Goal: Obtain resource: Download file/media

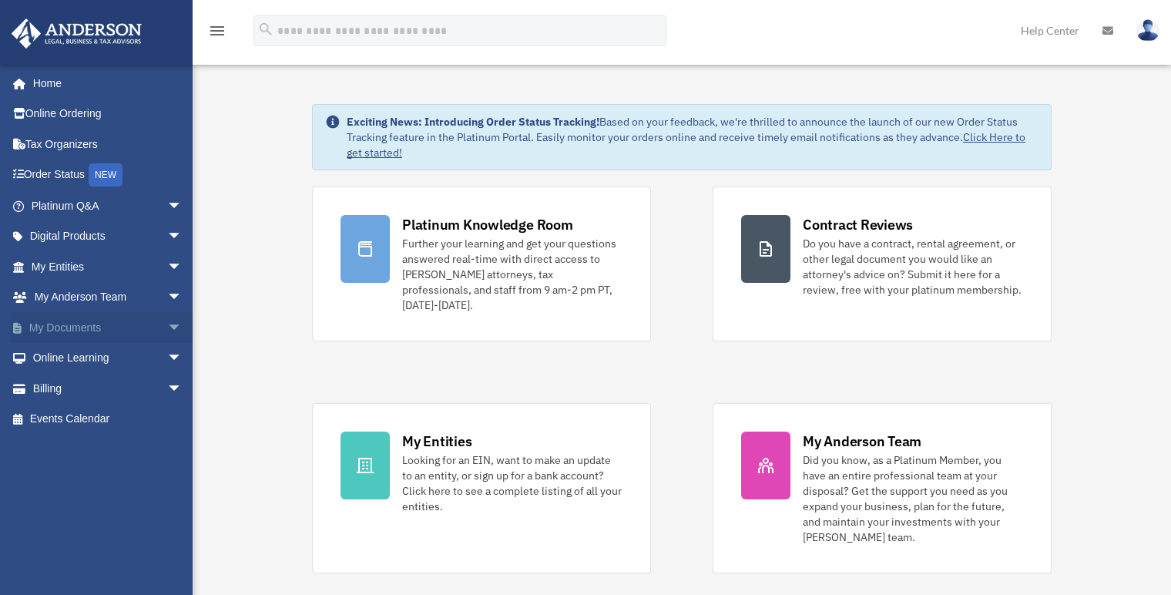
click at [68, 324] on link "My Documents arrow_drop_down" at bounding box center [108, 327] width 195 height 31
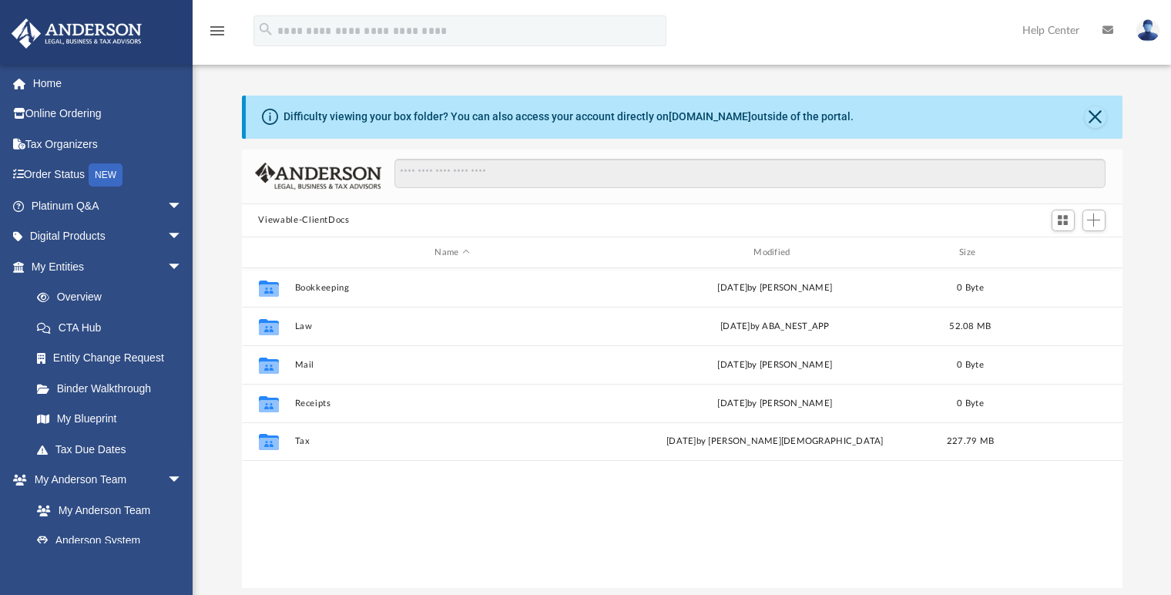
scroll to position [337, 868]
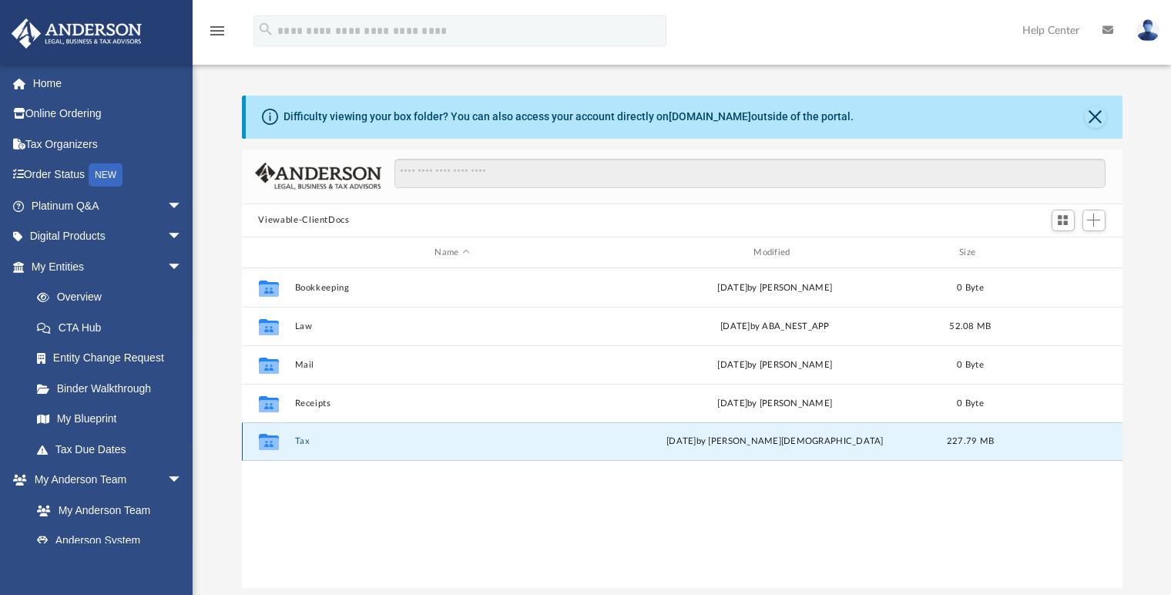
click at [310, 443] on button "Tax" at bounding box center [452, 442] width 316 height 10
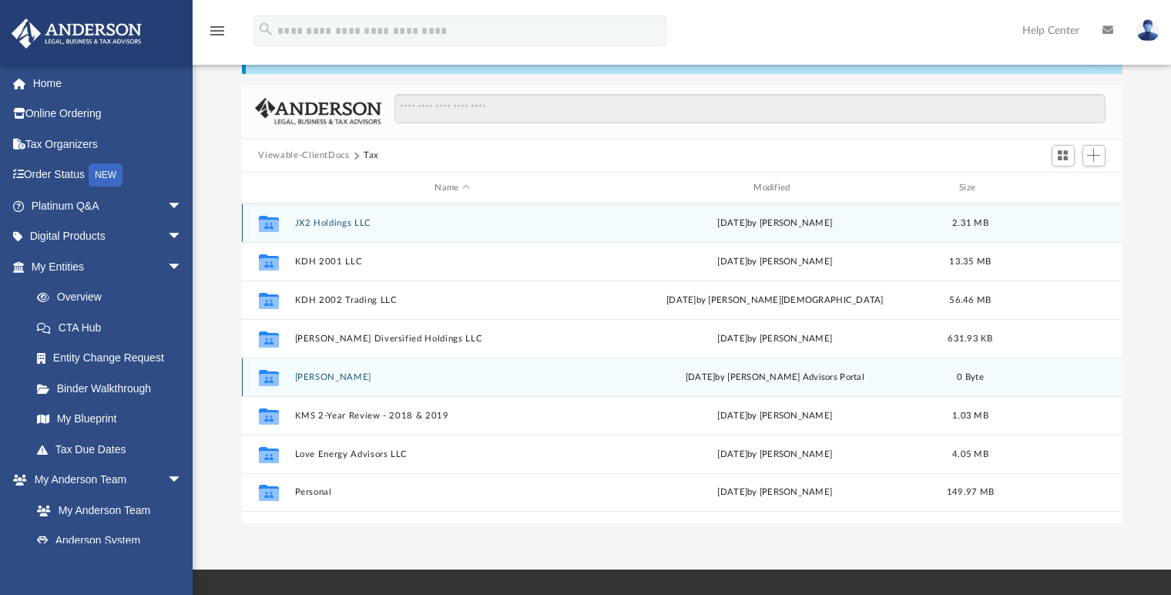
scroll to position [65, 0]
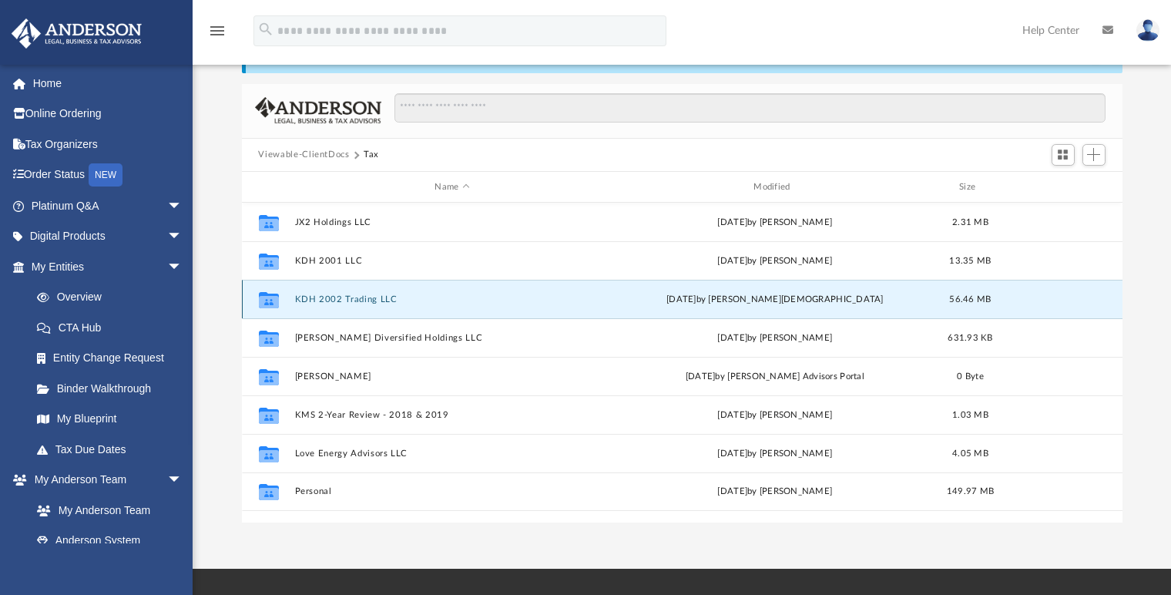
click at [348, 297] on button "KDH 2002 Trading LLC" at bounding box center [452, 299] width 316 height 10
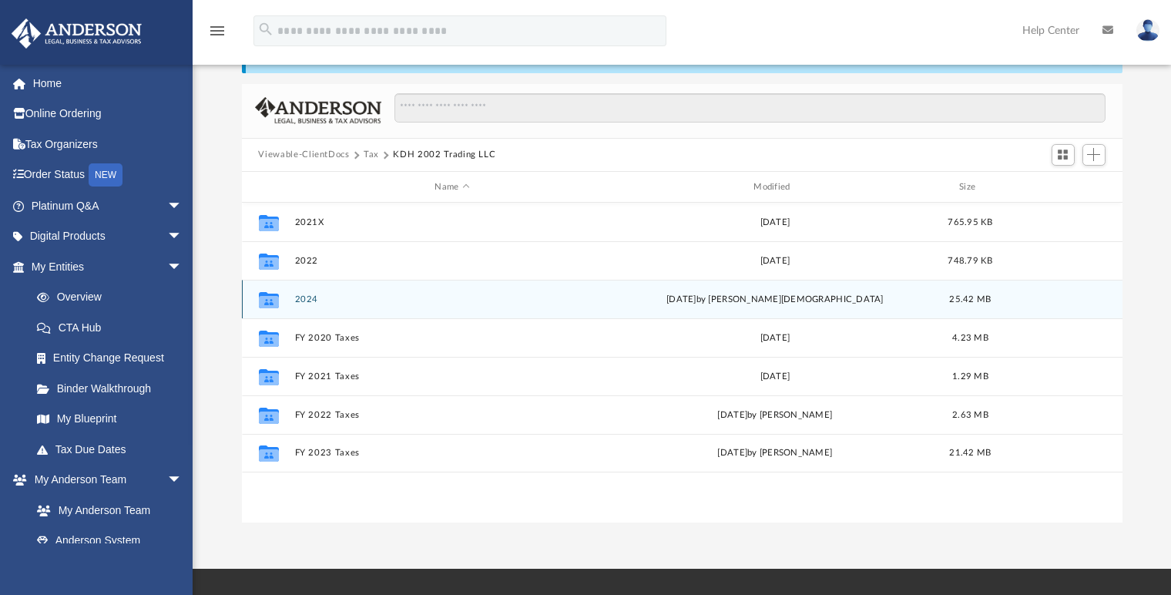
click at [297, 290] on div "Collaborated Folder 2024 [DATE] by [PERSON_NAME] 25.42 MB" at bounding box center [682, 299] width 881 height 39
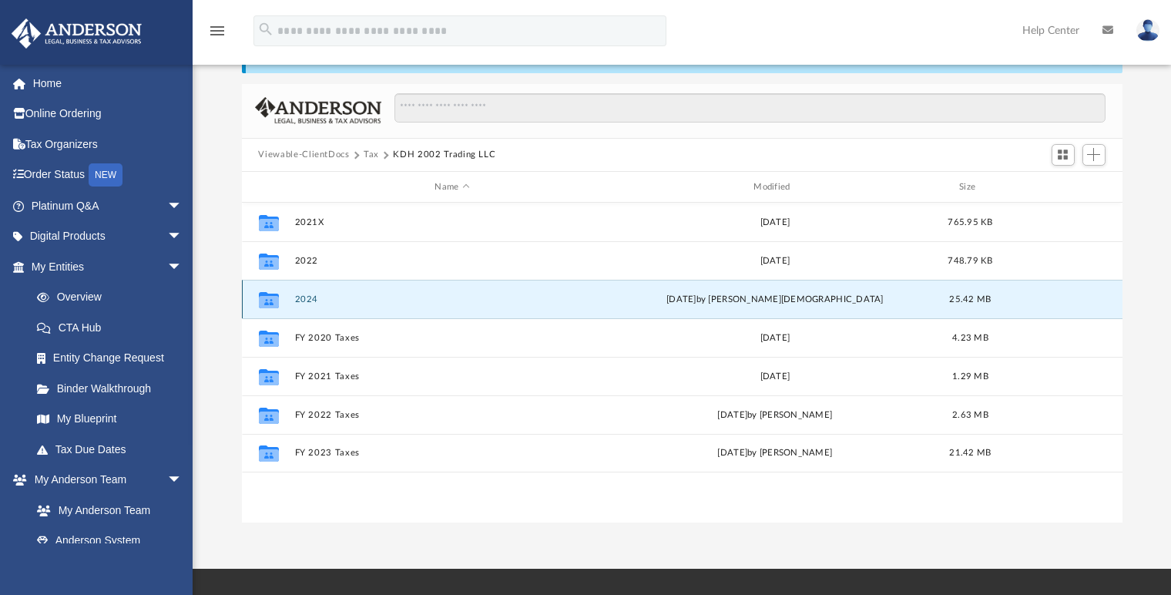
click at [311, 300] on button "2024" at bounding box center [452, 299] width 316 height 10
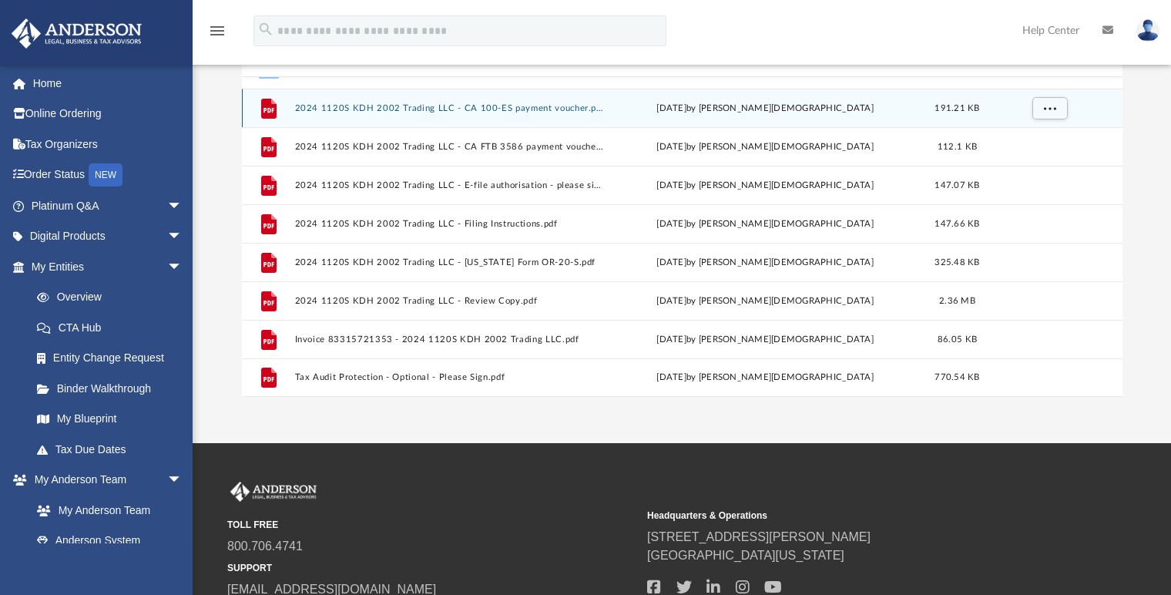
scroll to position [193, 0]
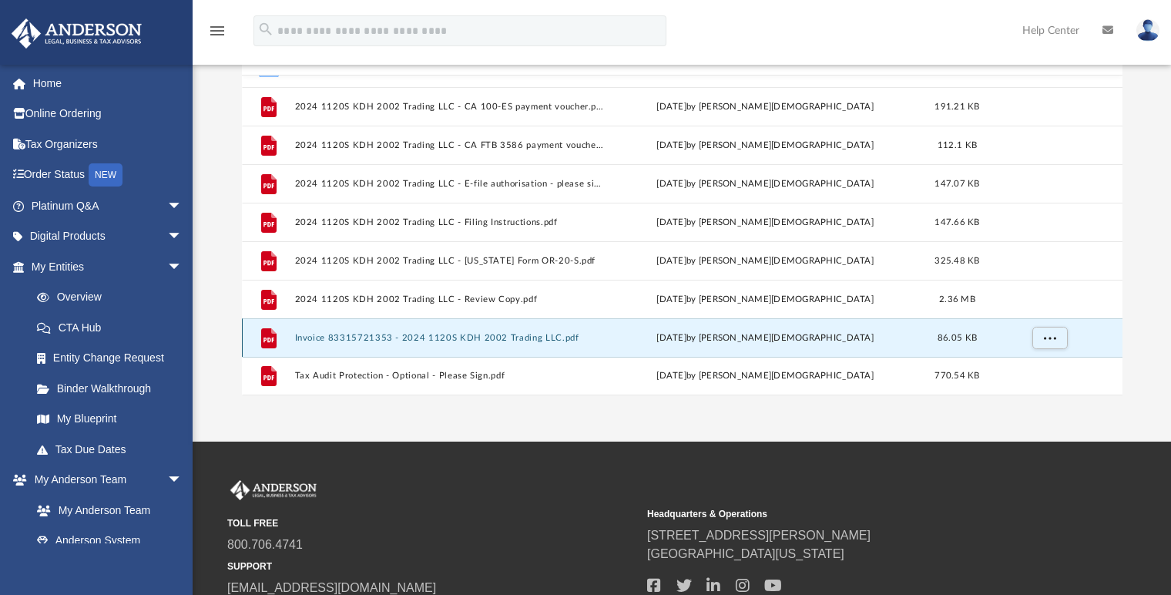
click at [445, 336] on button "Invoice 83315721353 - 2024 1120S KDH 2002 Trading LLC.pdf" at bounding box center [448, 338] width 309 height 10
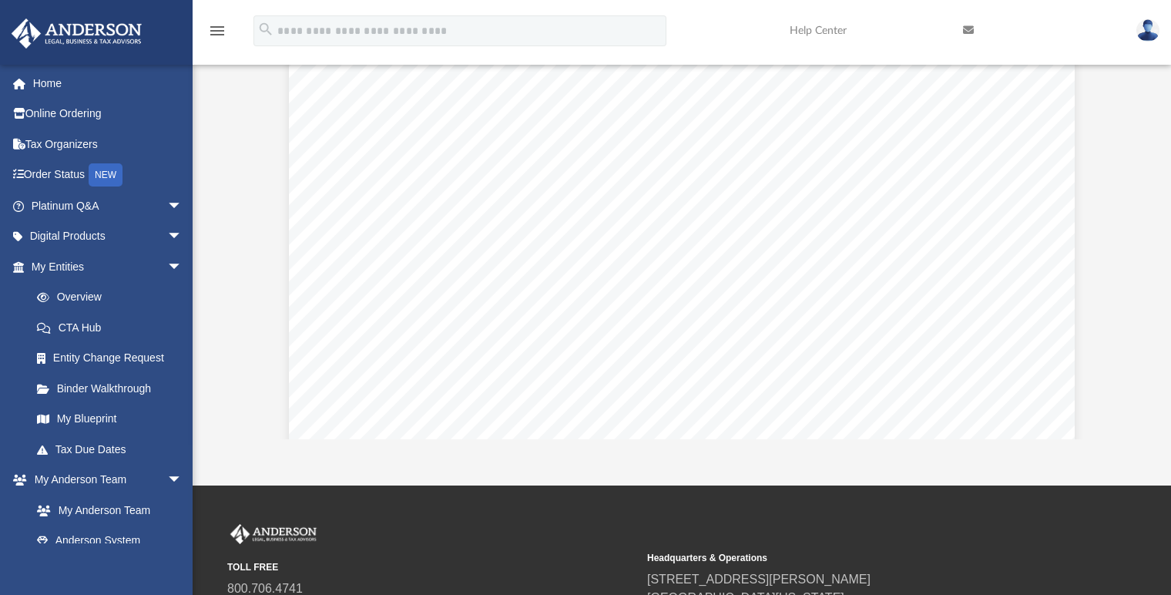
scroll to position [0, 0]
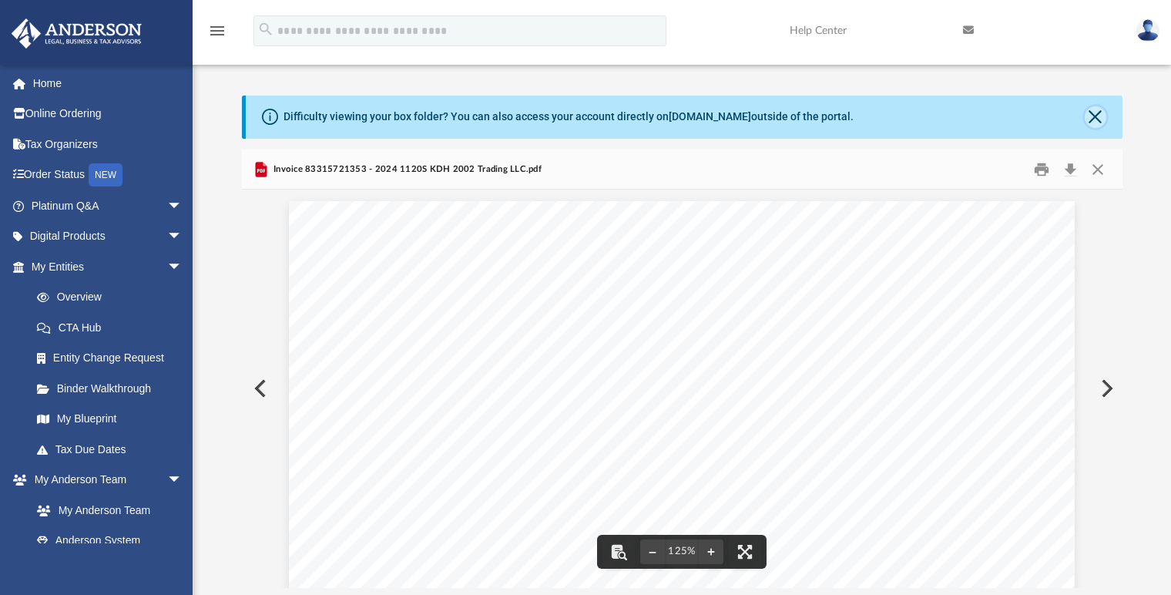
click at [1092, 125] on button "Close" at bounding box center [1096, 117] width 22 height 22
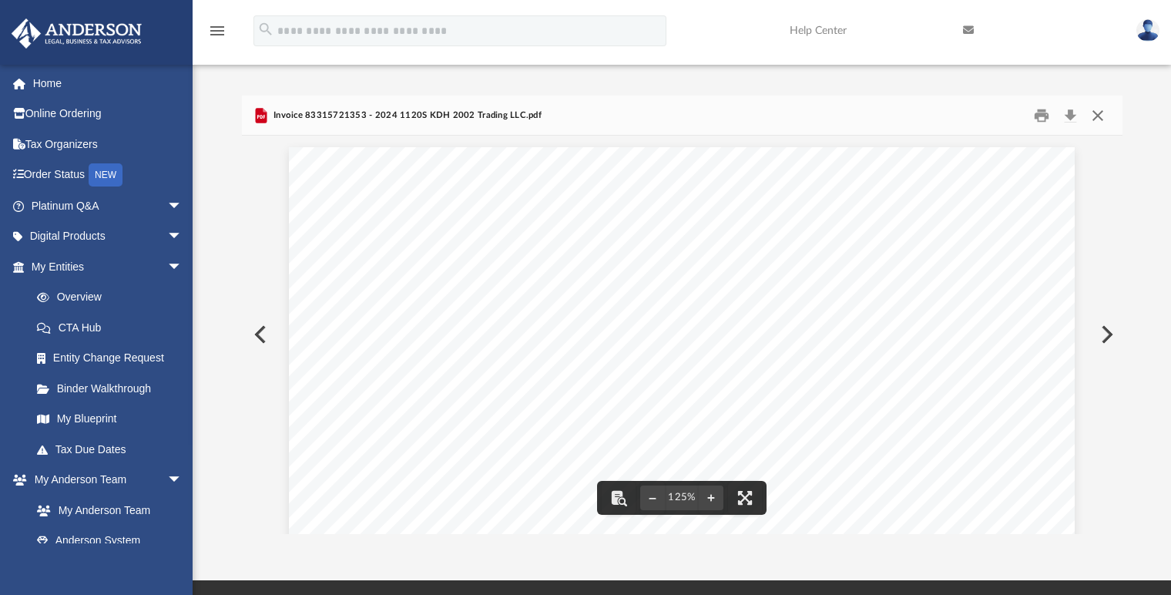
click at [1099, 126] on button "Close" at bounding box center [1098, 115] width 28 height 24
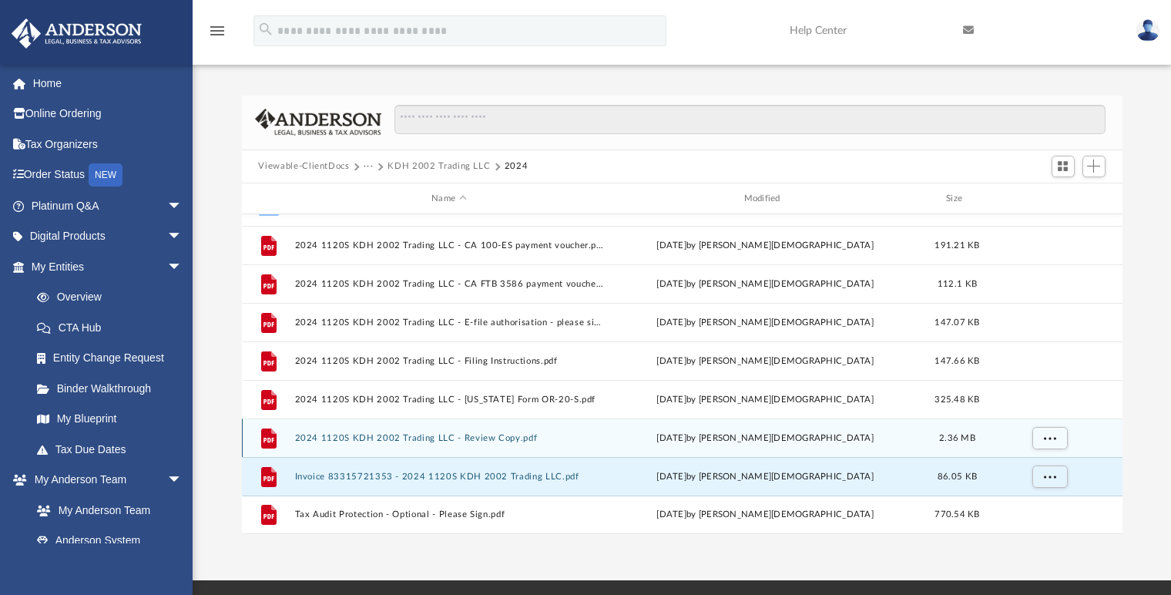
click at [401, 431] on div "File 2024 1120S KDH 2002 Trading LLC - Review Copy.pdf [DATE] by [PERSON_NAME] …" at bounding box center [682, 437] width 881 height 39
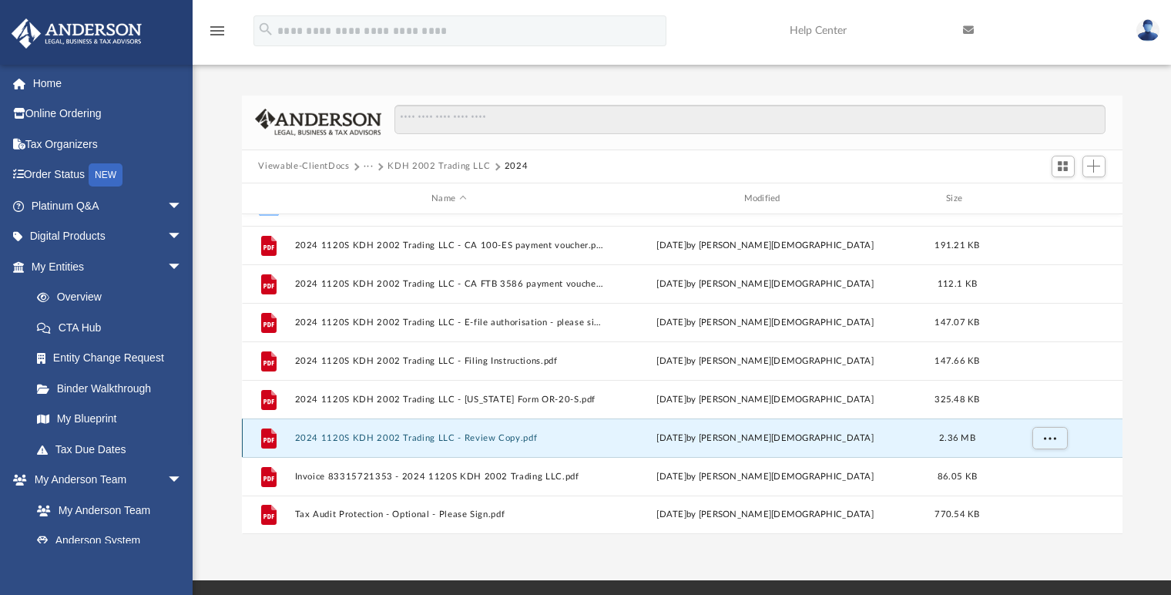
click at [415, 438] on button "2024 1120S KDH 2002 Trading LLC - Review Copy.pdf" at bounding box center [448, 438] width 309 height 10
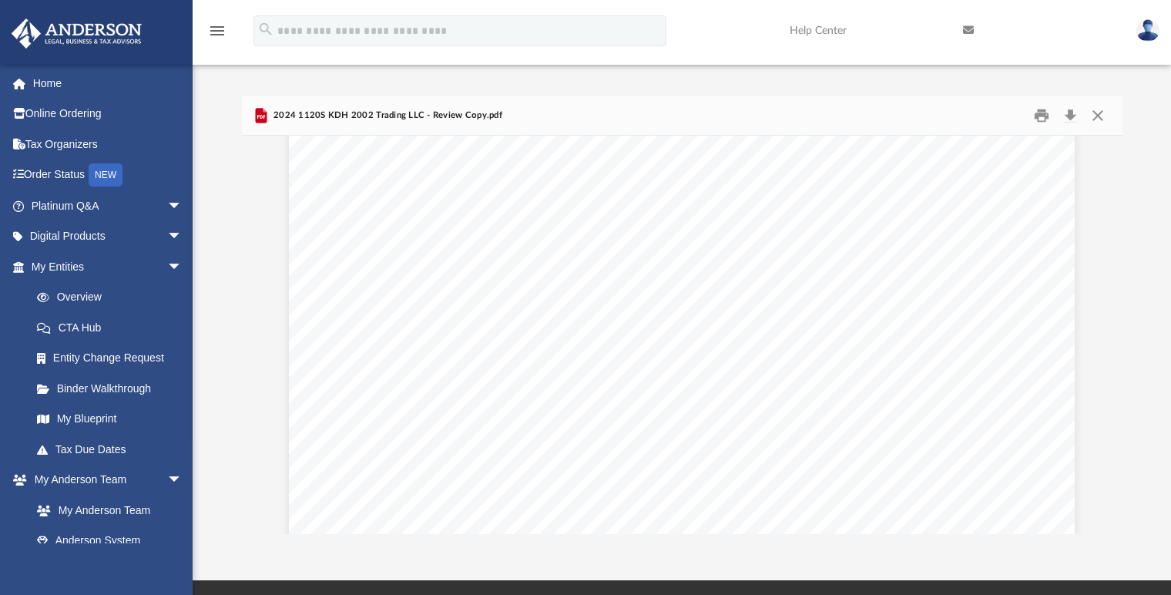
scroll to position [24151, 0]
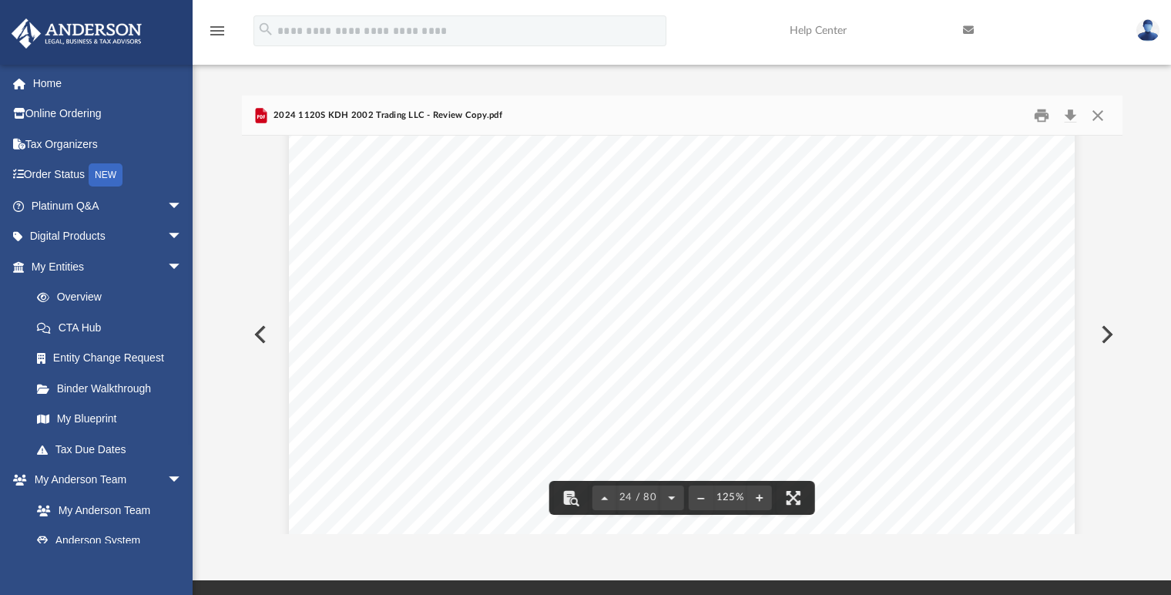
click at [655, 311] on div "REVIEW COPY }}}}}}}}}}}}}}}}}}}} }}}}}}}}}} KDH 2002 TRADING LLC [US_EMPLOYER_I…" at bounding box center [682, 429] width 786 height 1017
click at [1097, 114] on button "Close" at bounding box center [1098, 115] width 28 height 24
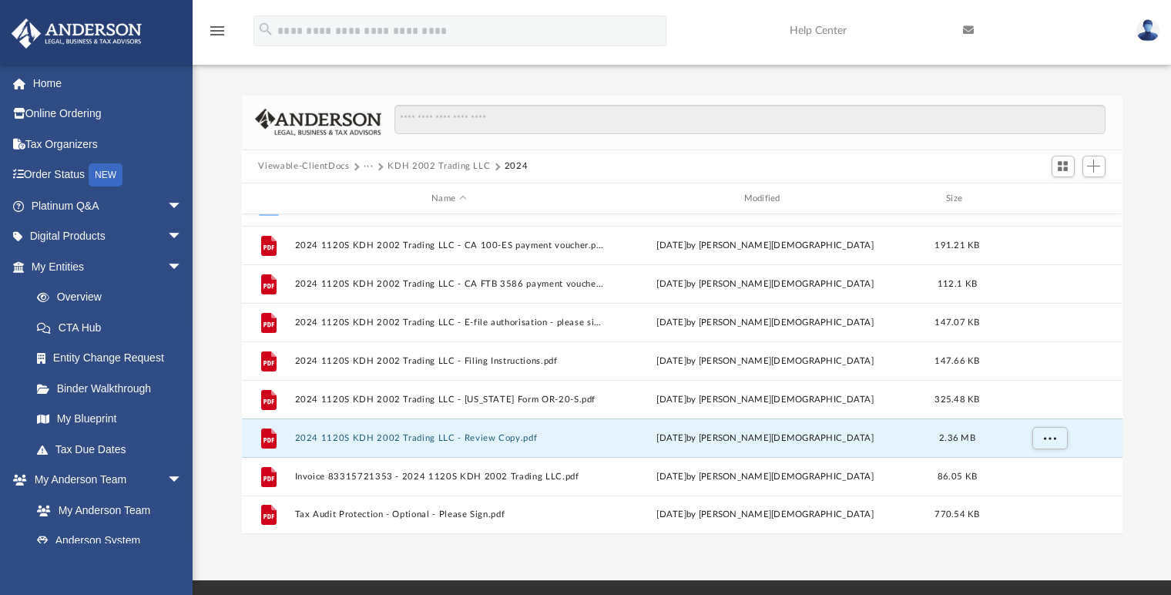
click at [438, 172] on button "KDH 2002 Trading LLC" at bounding box center [439, 166] width 102 height 14
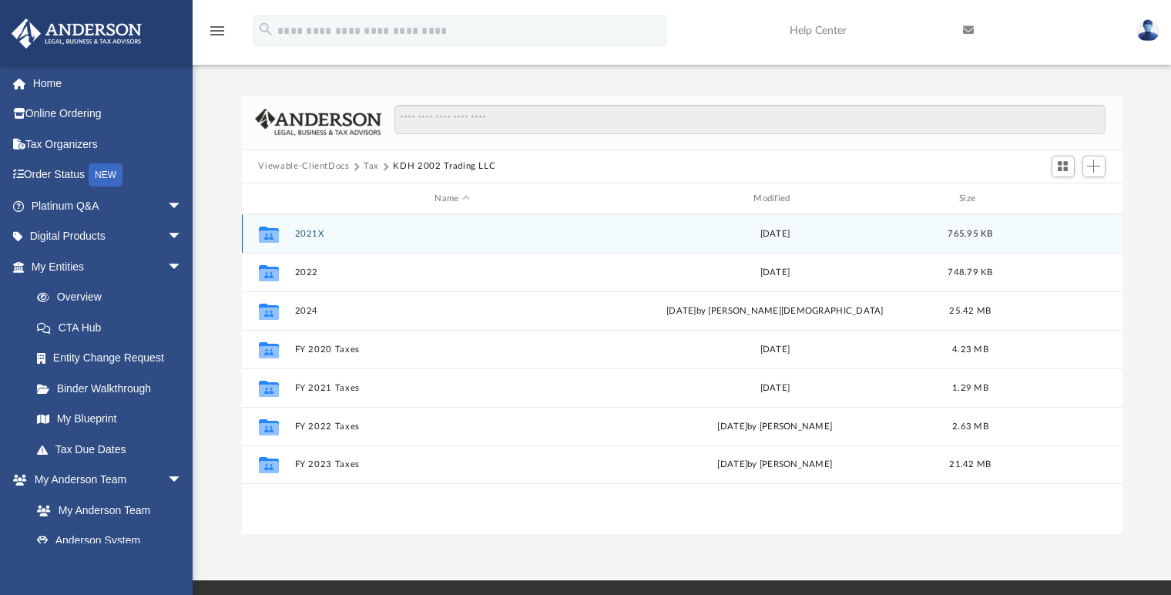
scroll to position [0, 0]
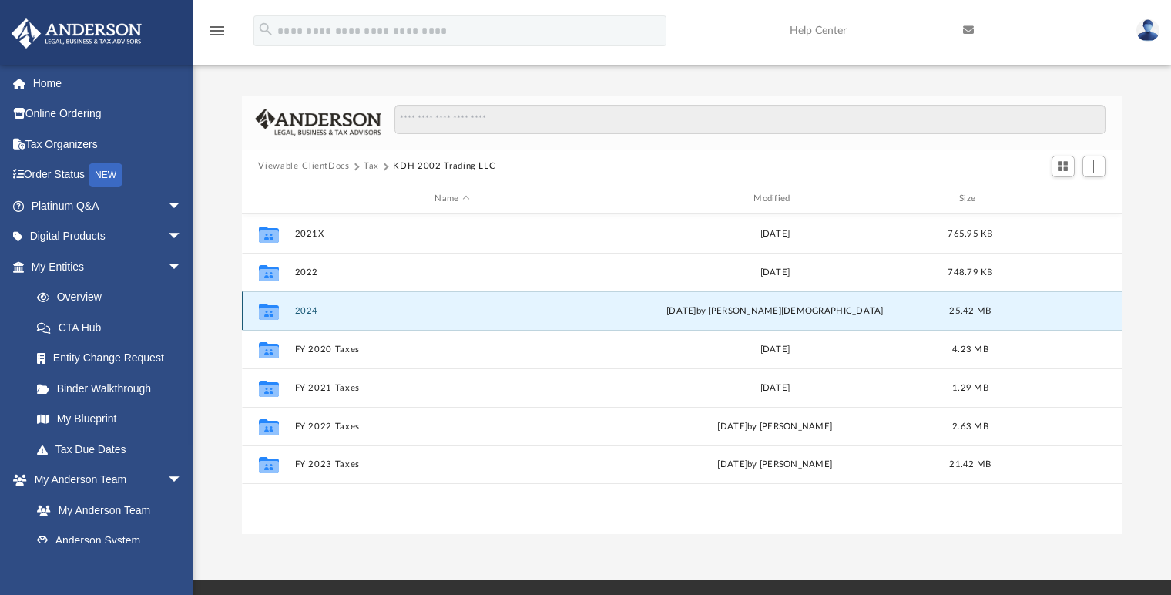
click at [299, 306] on button "2024" at bounding box center [452, 311] width 316 height 10
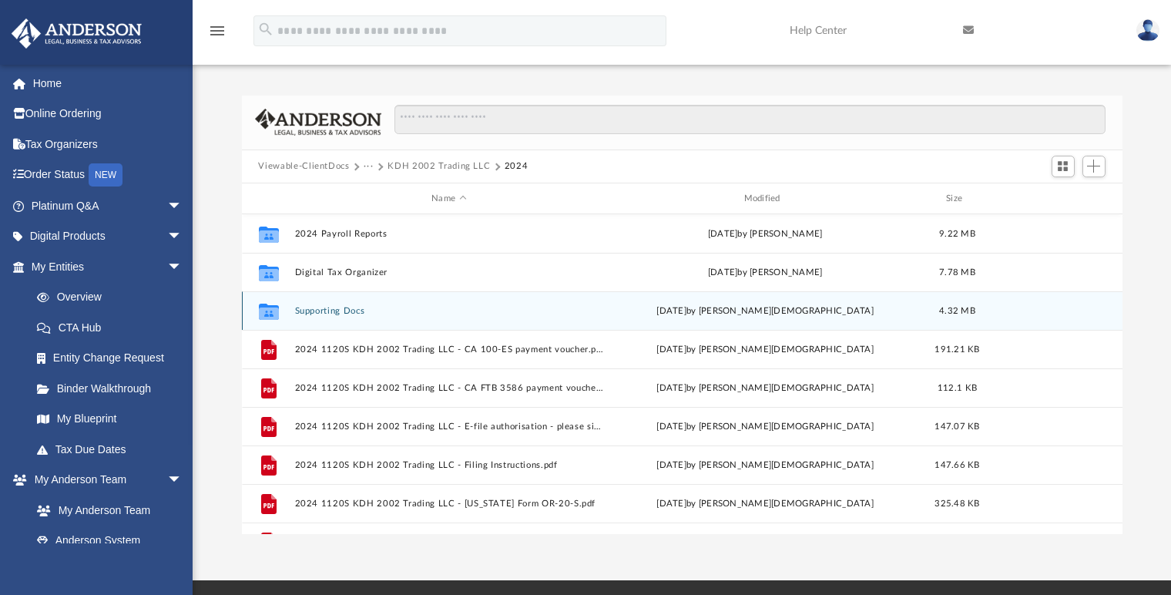
click at [340, 316] on div "Collaborated Folder Supporting Docs [DATE] by [PERSON_NAME] 4.32 MB" at bounding box center [682, 310] width 881 height 39
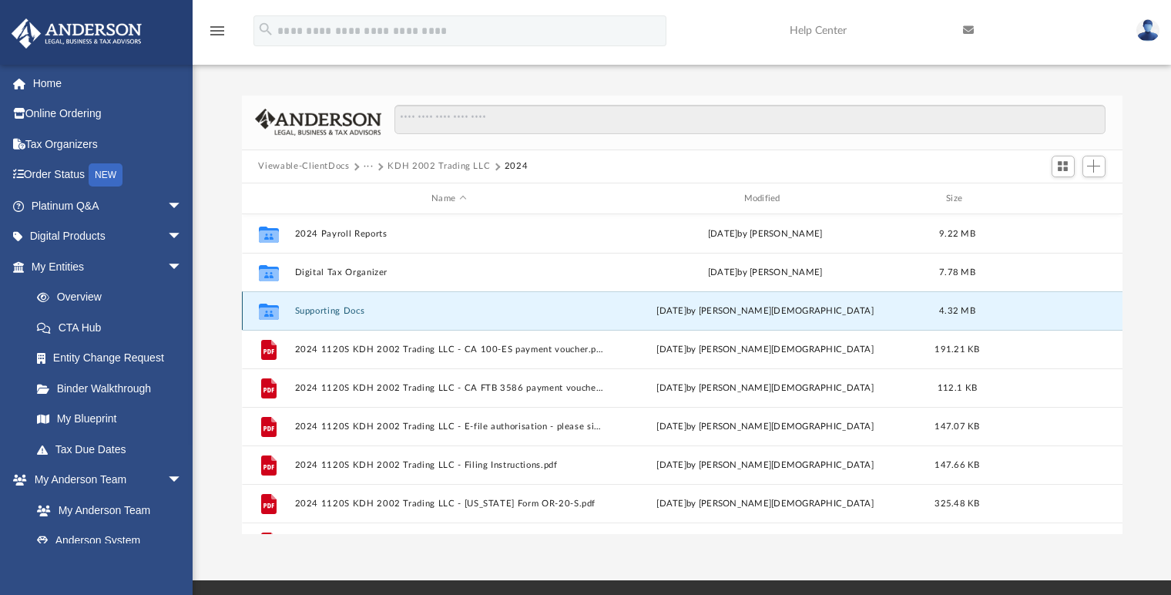
click at [328, 310] on button "Supporting Docs" at bounding box center [448, 311] width 309 height 10
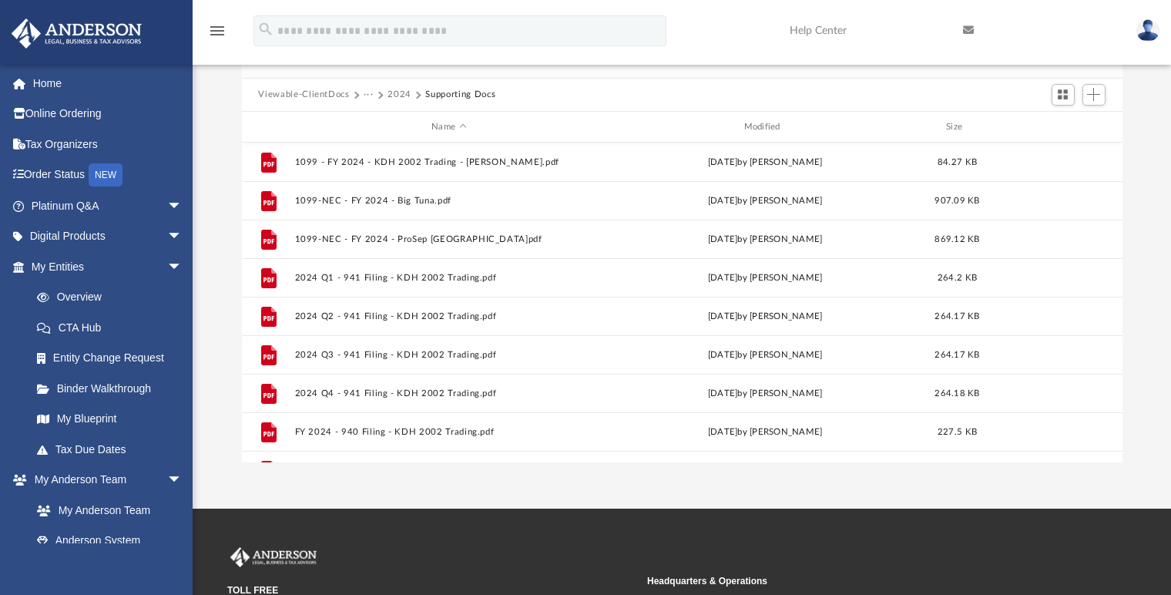
click at [396, 96] on button "2024" at bounding box center [400, 95] width 24 height 14
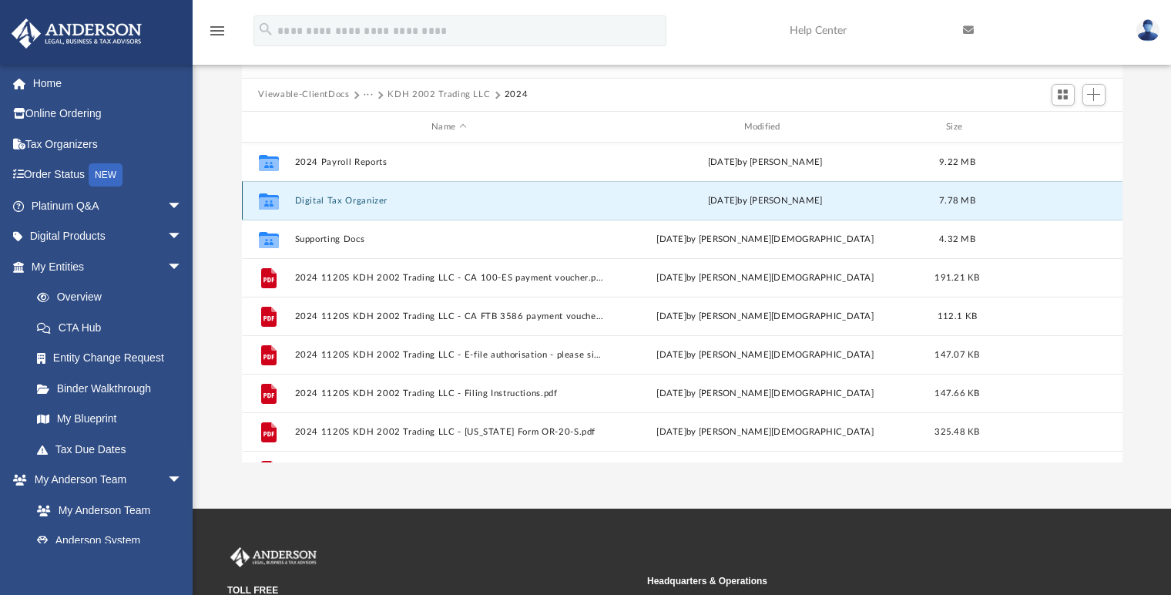
click at [343, 199] on button "Digital Tax Organizer" at bounding box center [448, 201] width 309 height 10
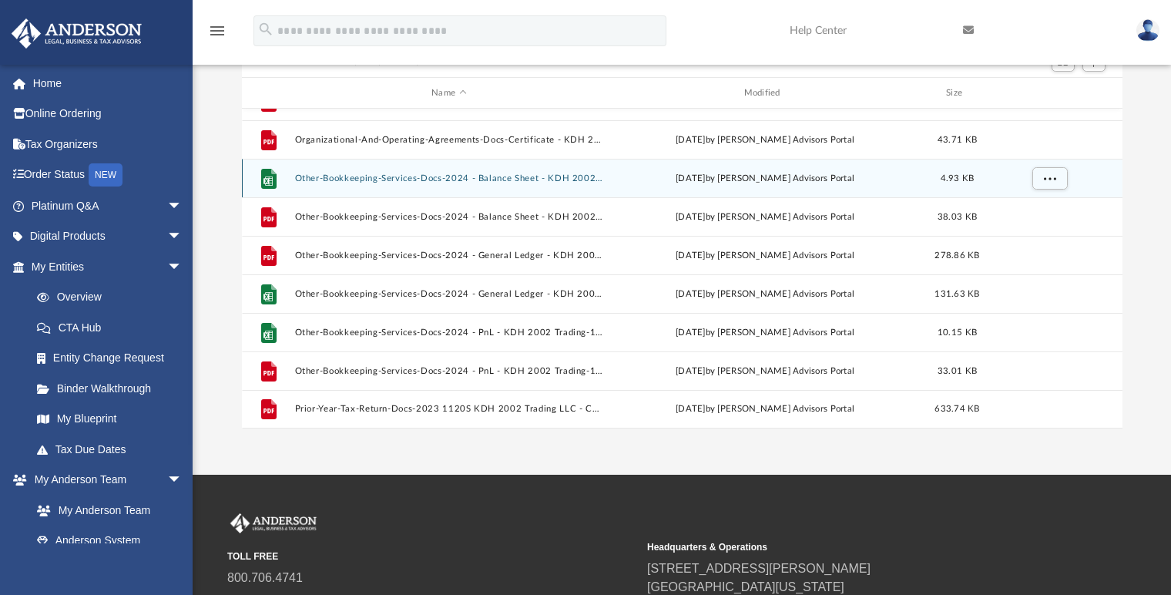
scroll to position [111, 0]
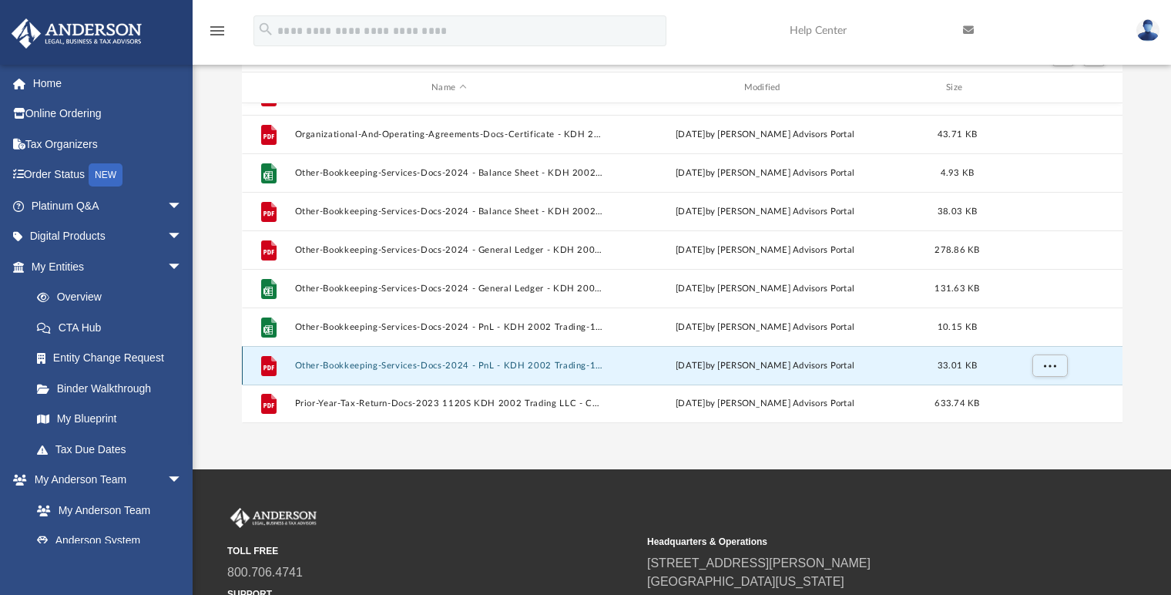
click at [442, 366] on button "Other-Bookkeeping-Services-Docs-2024 - PnL - KDH 2002 Trading-175716968468bc481…" at bounding box center [448, 366] width 309 height 10
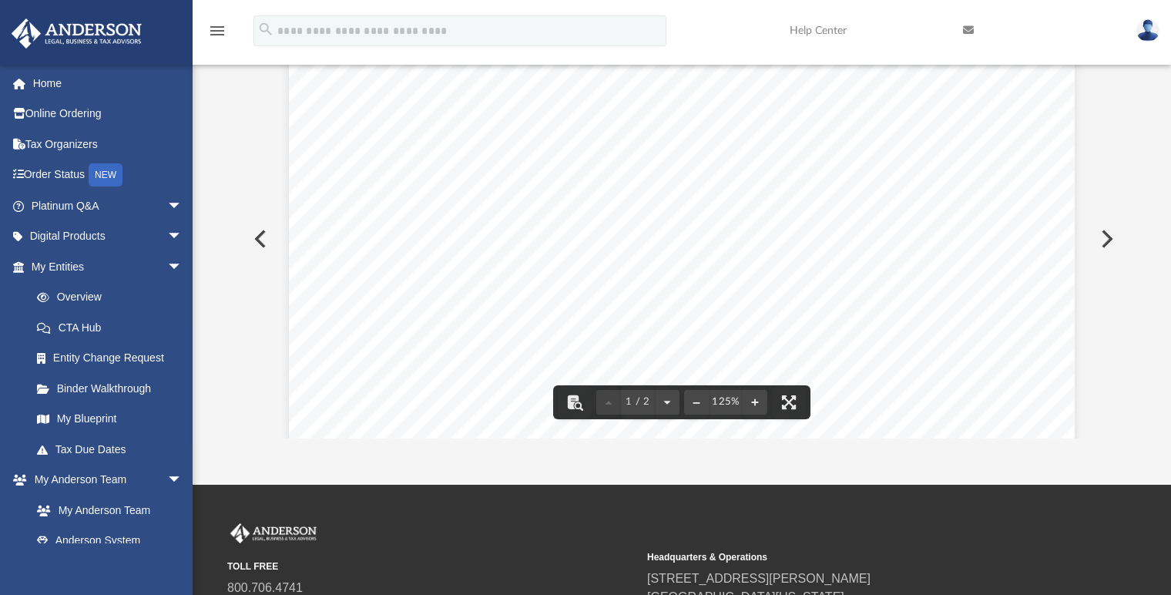
scroll to position [0, 0]
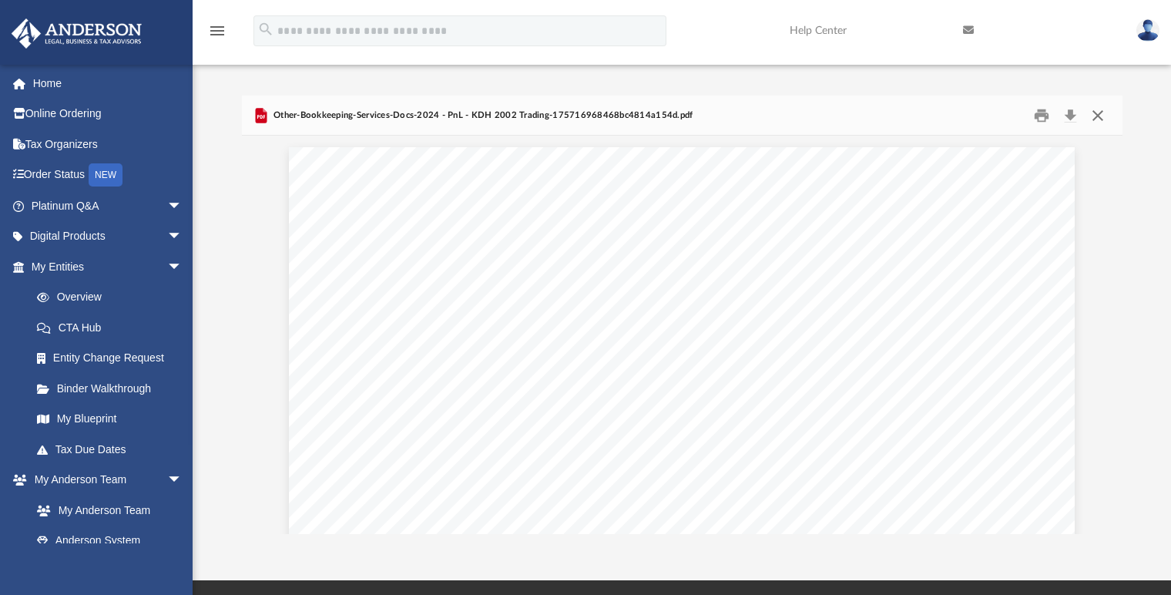
click at [1104, 114] on button "Close" at bounding box center [1098, 115] width 28 height 24
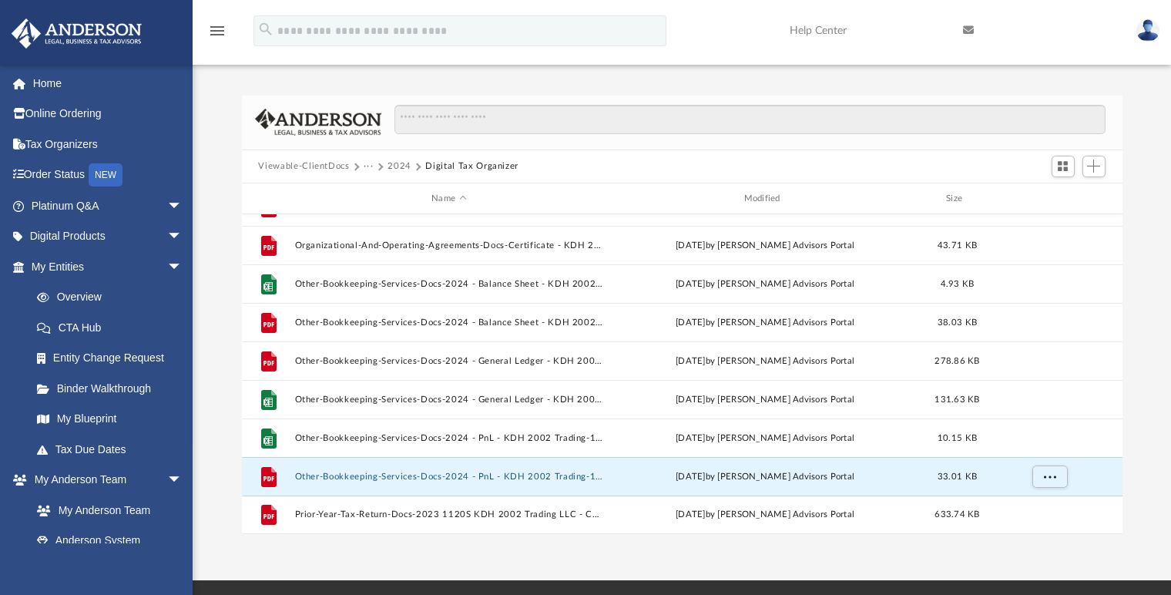
click at [405, 162] on button "2024" at bounding box center [400, 166] width 24 height 14
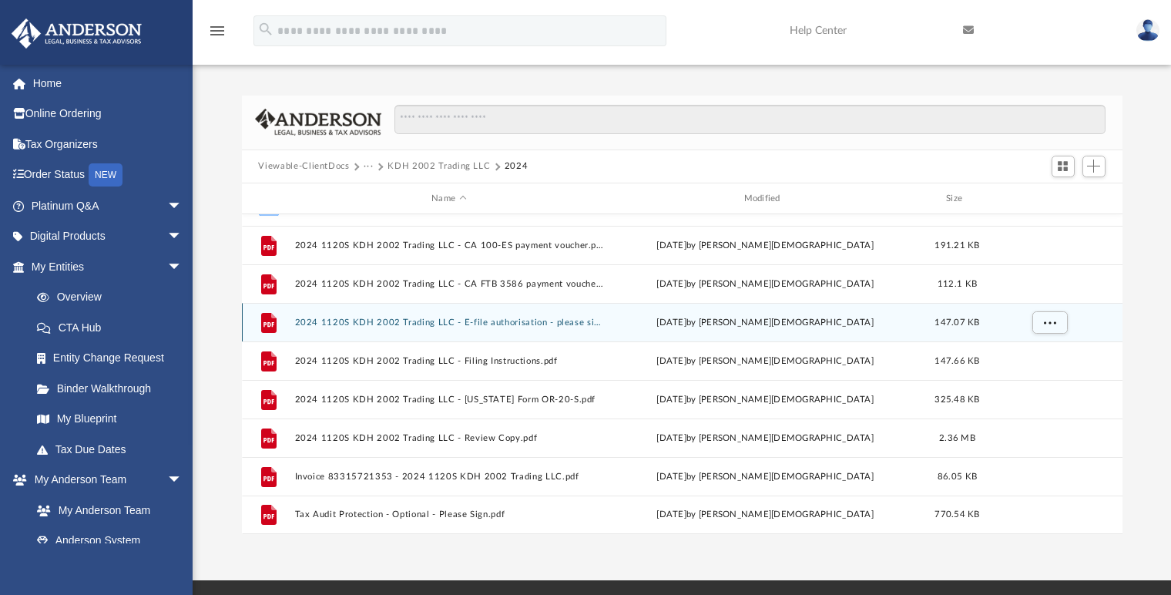
scroll to position [104, 0]
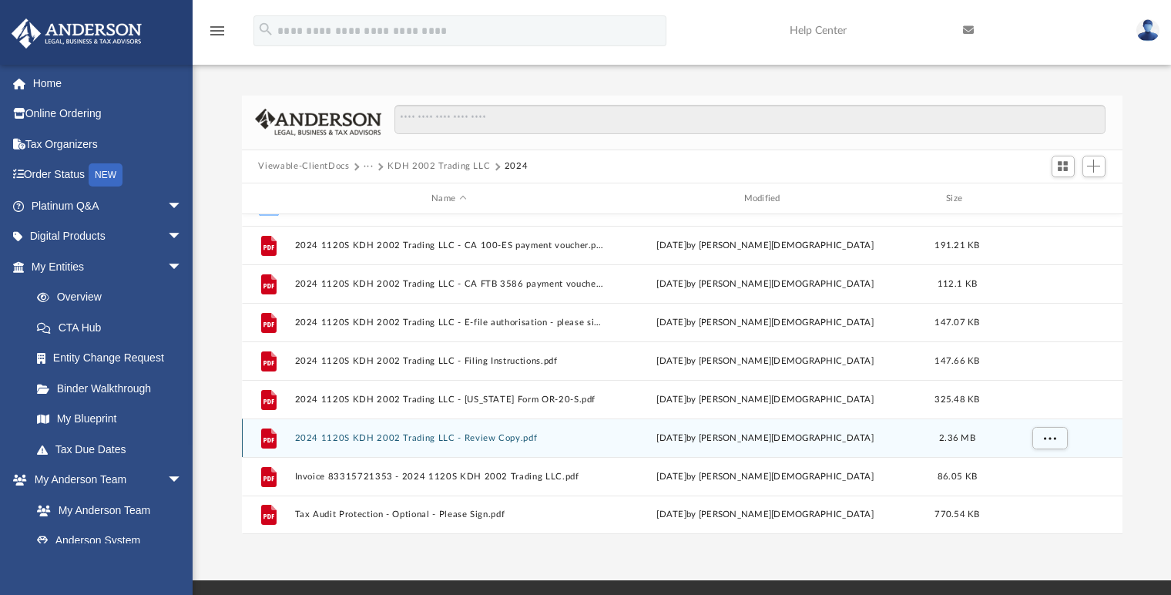
click at [475, 427] on div "File 2024 1120S KDH 2002 Trading LLC - Review Copy.pdf [DATE] by [PERSON_NAME] …" at bounding box center [682, 437] width 881 height 39
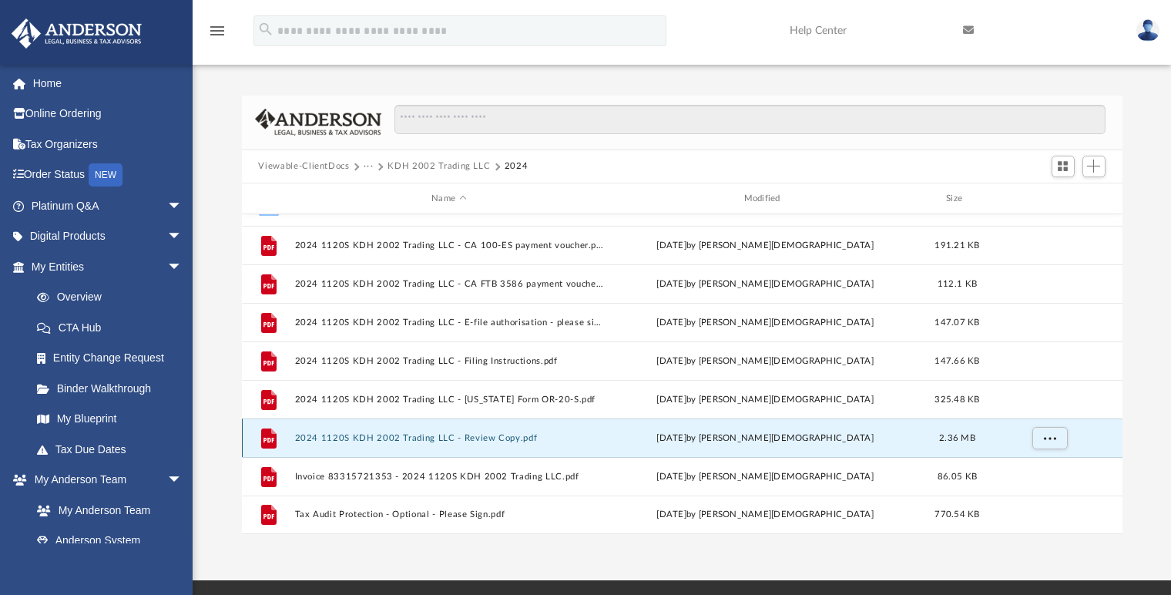
click at [475, 440] on button "2024 1120S KDH 2002 Trading LLC - Review Copy.pdf" at bounding box center [448, 438] width 309 height 10
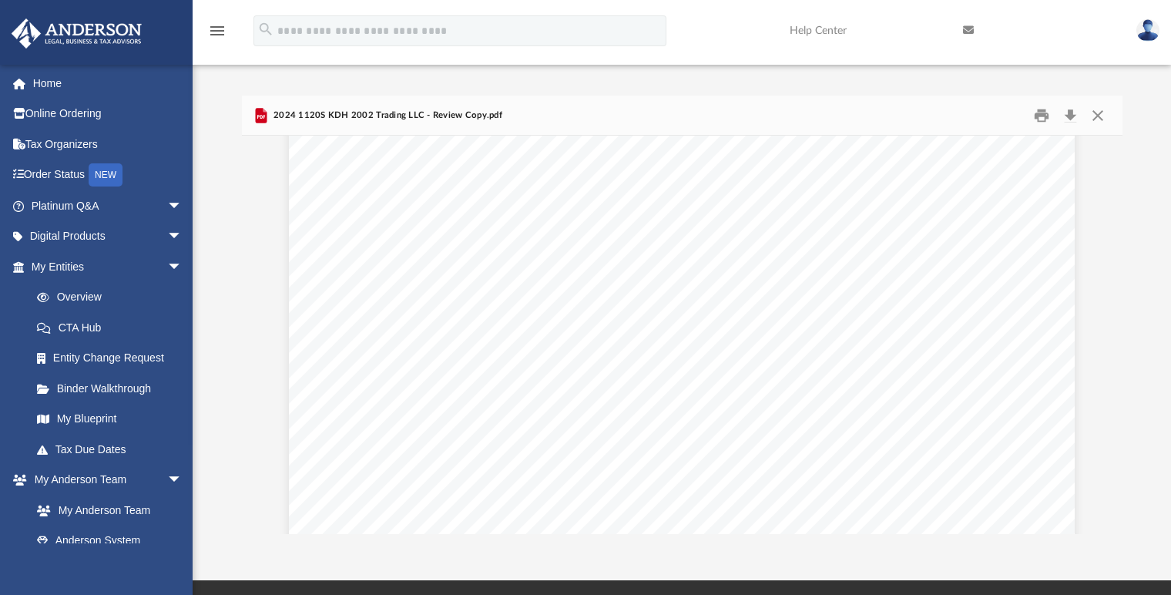
scroll to position [82266, 0]
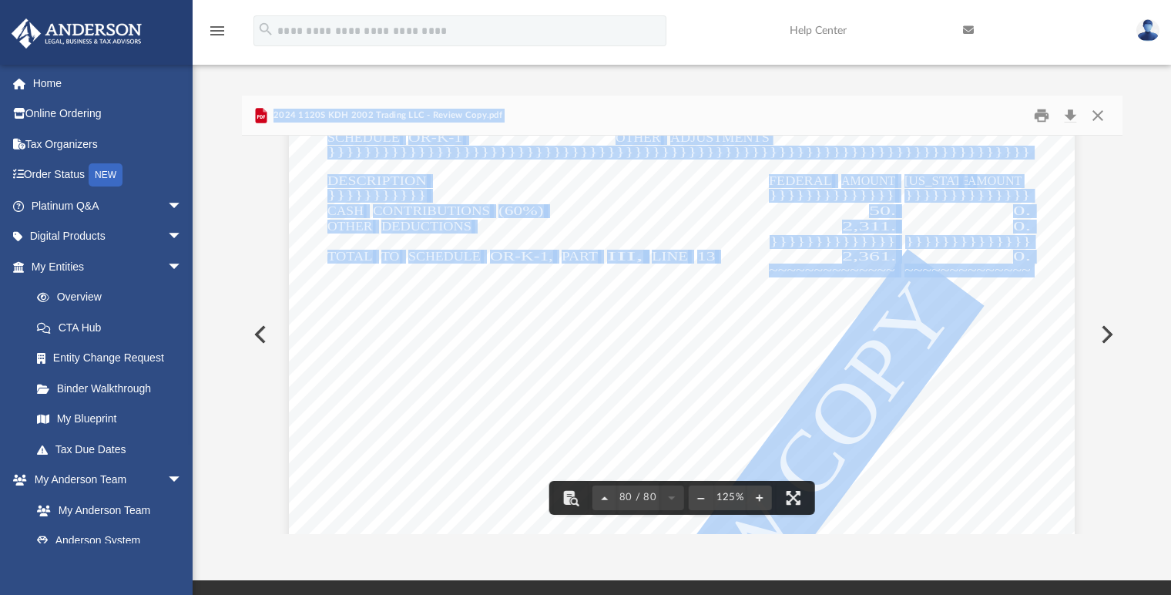
drag, startPoint x: 1116, startPoint y: 508, endPoint x: 1124, endPoint y: 245, distance: 262.9
click at [1124, 245] on body "X Get a chance to win 6 months of Platinum for free just by filling out this su…" at bounding box center [585, 428] width 1171 height 856
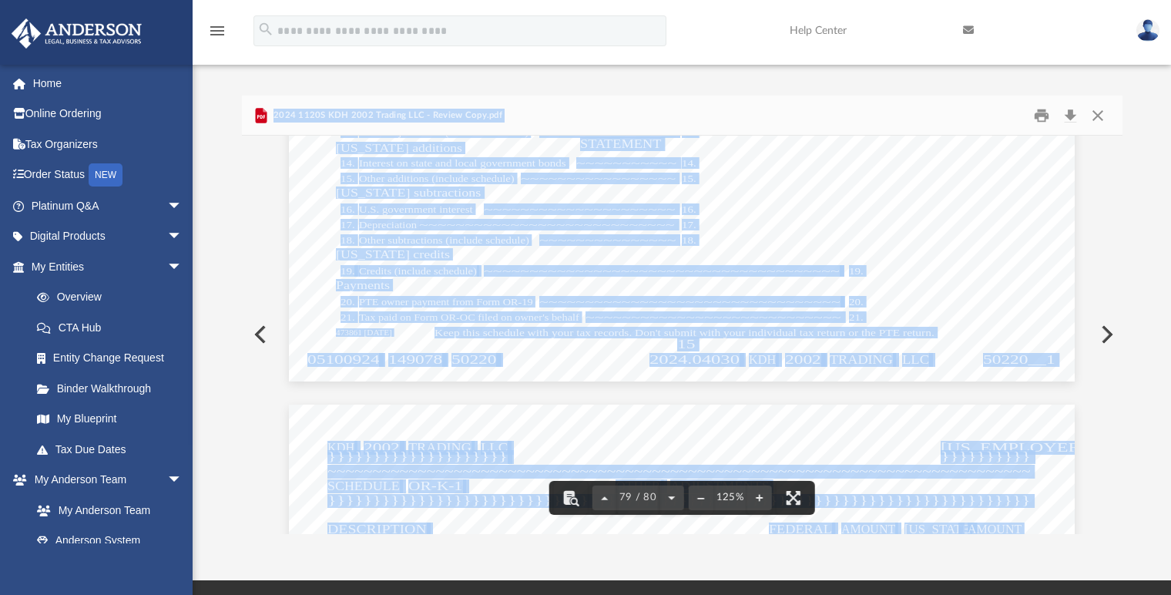
click at [1113, 498] on div "Scroll to top vertical_align_top" at bounding box center [1128, 513] width 32 height 32
drag, startPoint x: 1114, startPoint y: 506, endPoint x: 1118, endPoint y: 114, distance: 392.2
click at [1118, 114] on body "X Get a chance to win 6 months of Platinum for free just by filling out this su…" at bounding box center [585, 428] width 1171 height 856
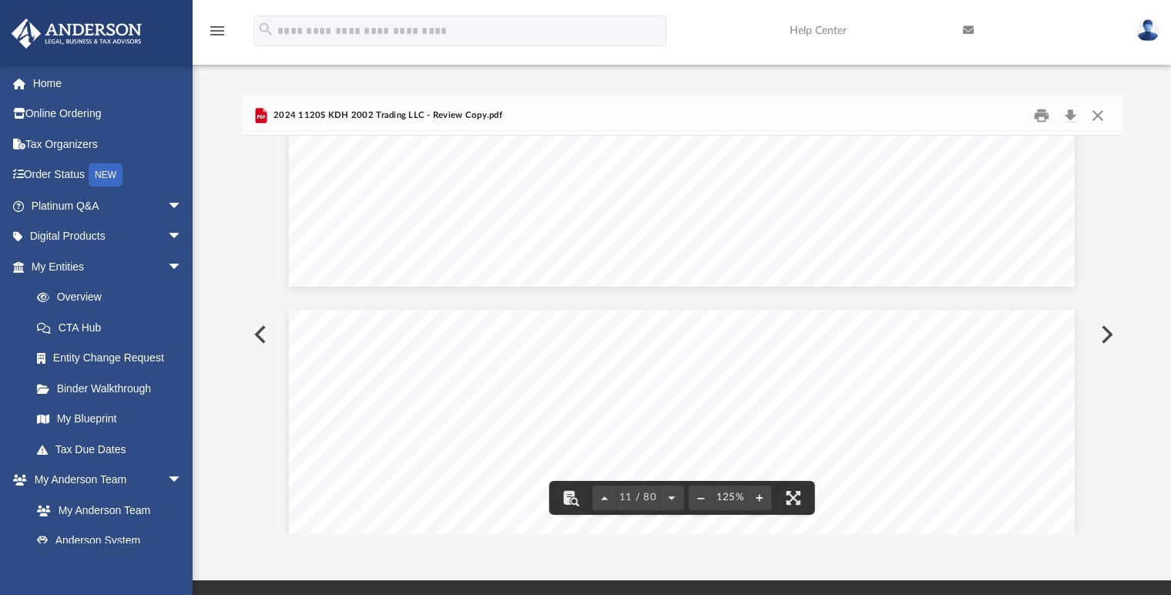
scroll to position [11215, 0]
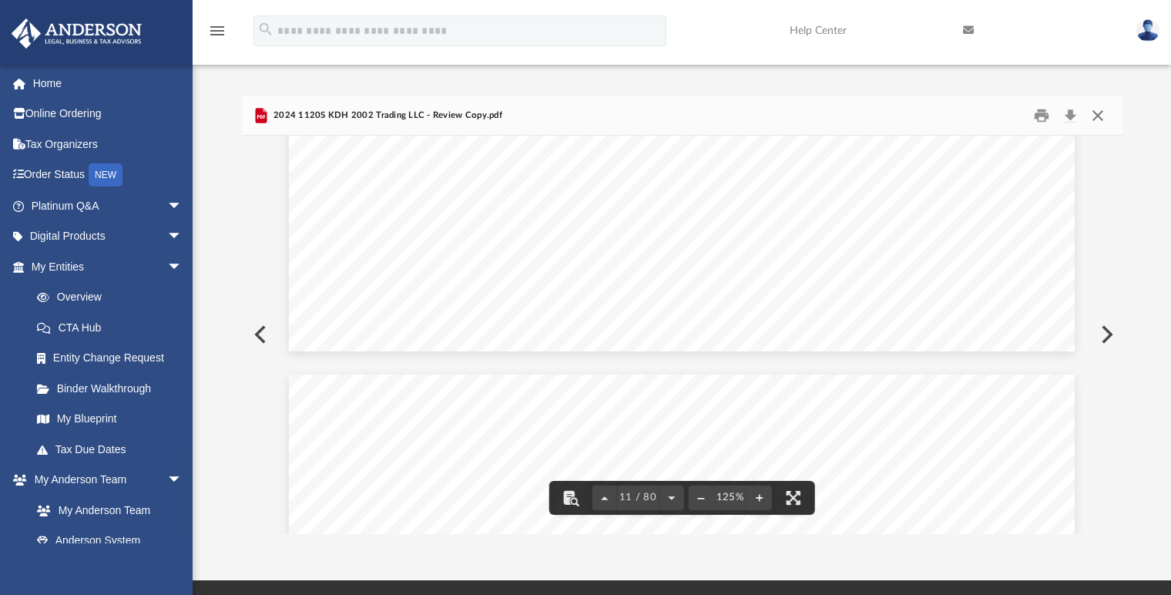
click at [1106, 112] on button "Close" at bounding box center [1098, 115] width 28 height 24
